Goal: Find specific page/section: Find specific page/section

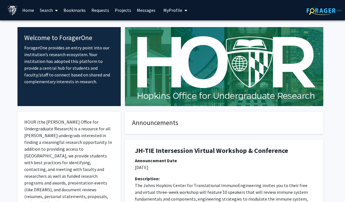
scroll to position [2, 0]
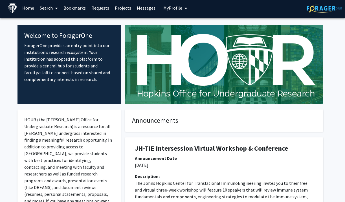
click at [120, 10] on link "Projects" at bounding box center [123, 8] width 22 height 20
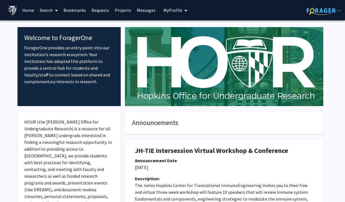
click at [30, 12] on link "Home" at bounding box center [27, 10] width 17 height 20
click at [46, 12] on link "Search" at bounding box center [49, 10] width 24 height 20
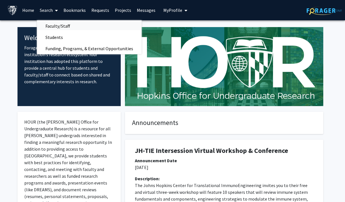
click at [62, 28] on span "Faculty/Staff" at bounding box center [57, 25] width 41 height 11
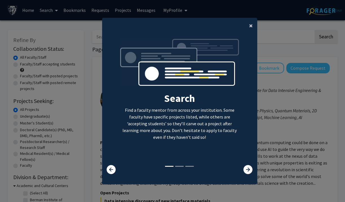
click at [248, 29] on button "×" at bounding box center [250, 26] width 13 height 16
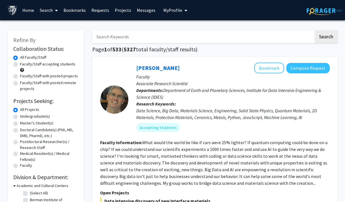
click at [48, 9] on link "Search" at bounding box center [49, 10] width 24 height 20
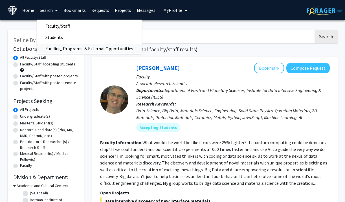
click at [68, 49] on span "Funding, Programs, & External Opportunities" at bounding box center [89, 48] width 105 height 11
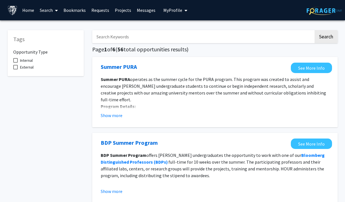
click at [50, 15] on link "Search" at bounding box center [49, 10] width 24 height 20
